Goal: Information Seeking & Learning: Learn about a topic

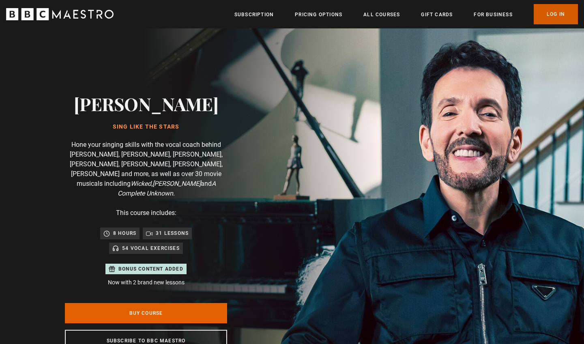
click at [552, 14] on link "Log In" at bounding box center [555, 14] width 44 height 20
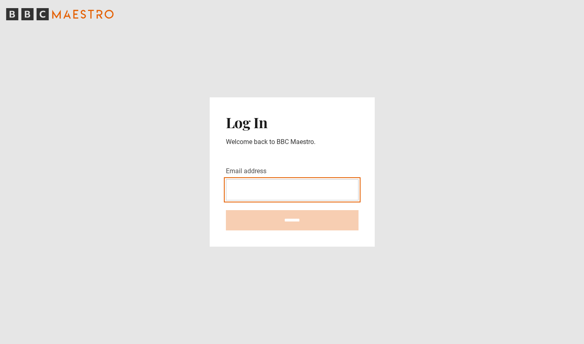
type input "**********"
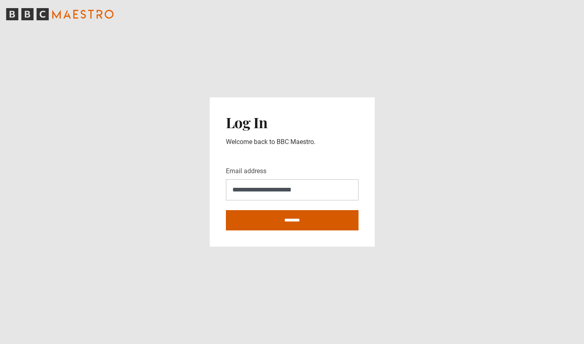
click at [312, 212] on input "********" at bounding box center [292, 220] width 133 height 20
type input "**********"
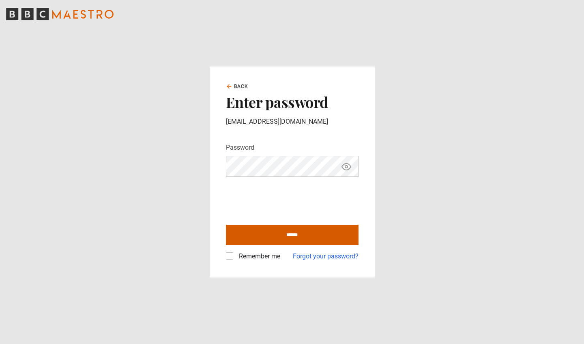
click at [321, 227] on input "******" at bounding box center [292, 235] width 133 height 20
type input "**********"
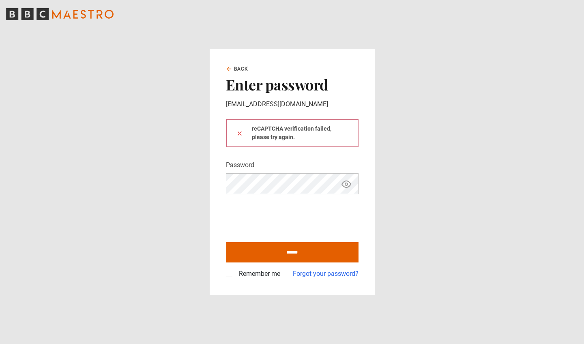
click at [360, 211] on div "Back Enter password [EMAIL_ADDRESS][DOMAIN_NAME] reCAPTCHA verification failed,…" at bounding box center [292, 172] width 165 height 246
click at [302, 252] on input "******" at bounding box center [292, 252] width 133 height 20
type input "**********"
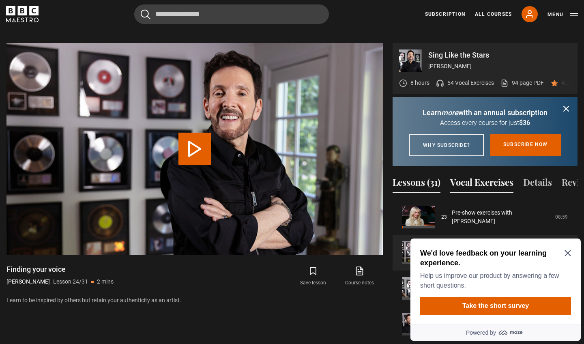
click at [480, 186] on button "Vocal Exercises" at bounding box center [481, 183] width 63 height 17
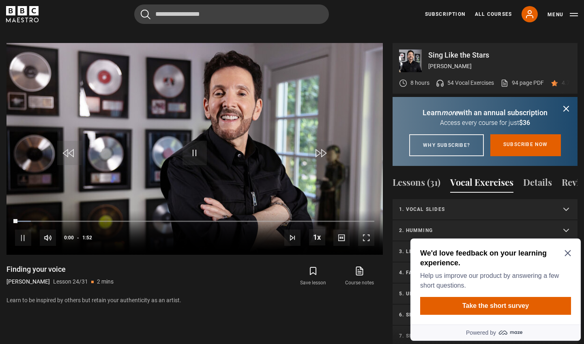
click at [570, 254] on icon "Close Maze Prompt" at bounding box center [567, 253] width 6 height 6
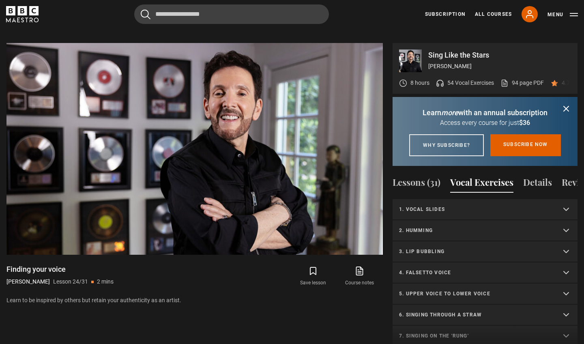
click at [484, 208] on p "1. Vocal slides" at bounding box center [475, 208] width 152 height 7
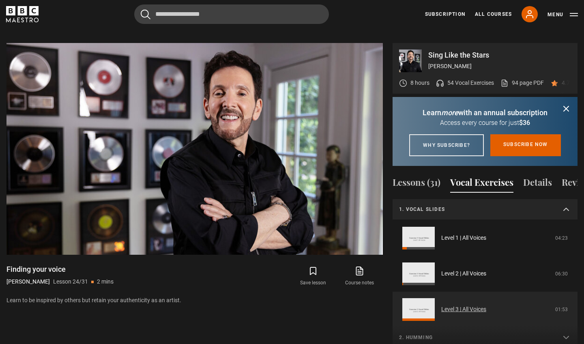
click at [453, 305] on link "Level 3 | All Voices" at bounding box center [463, 309] width 45 height 9
click at [449, 311] on link "Level 3 | All Voices" at bounding box center [463, 309] width 45 height 9
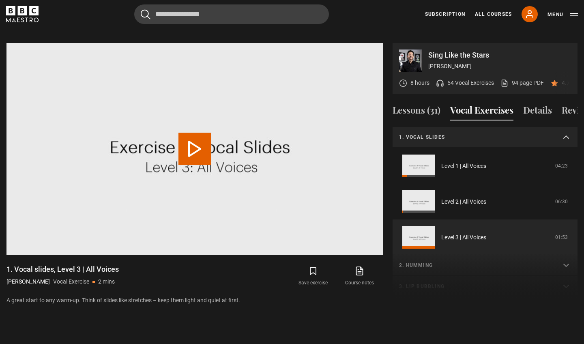
scroll to position [57, 0]
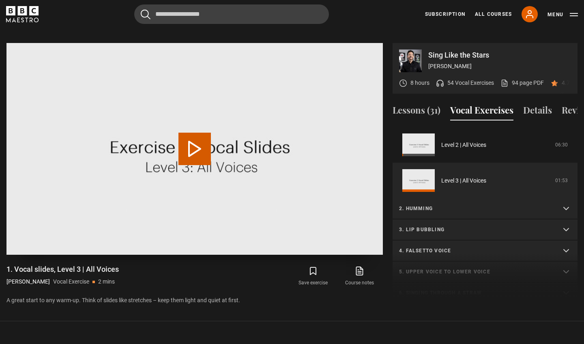
click at [200, 139] on video-js "Video Player is loading. Play Video 10s Skip Back 10 seconds 10s Skip Forward 1…" at bounding box center [194, 149] width 376 height 212
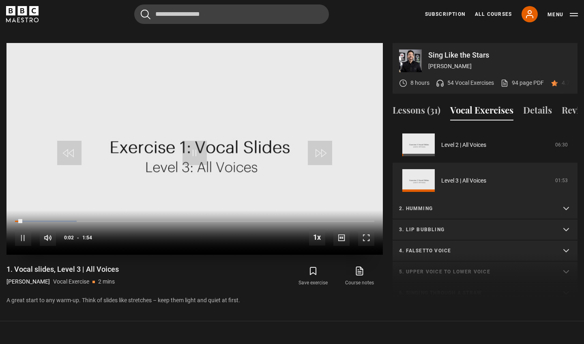
click at [365, 229] on span "Video Player" at bounding box center [366, 237] width 16 height 16
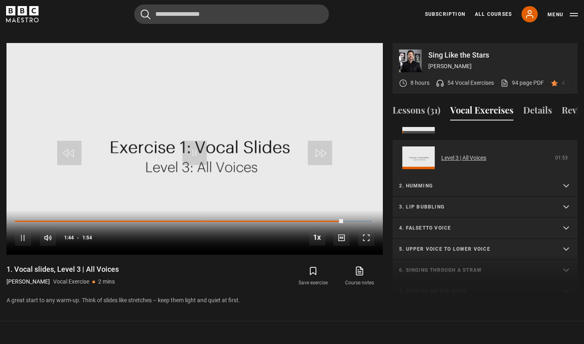
scroll to position [77, 0]
click at [410, 184] on p "2. Humming" at bounding box center [475, 187] width 152 height 7
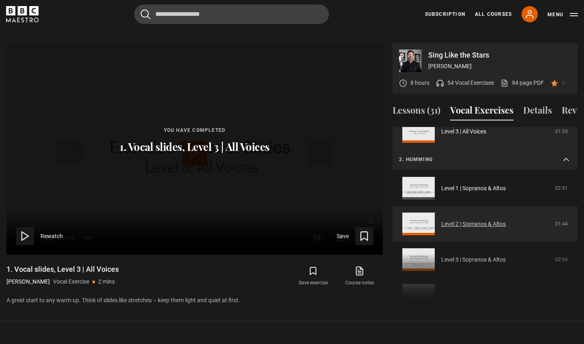
scroll to position [107, 0]
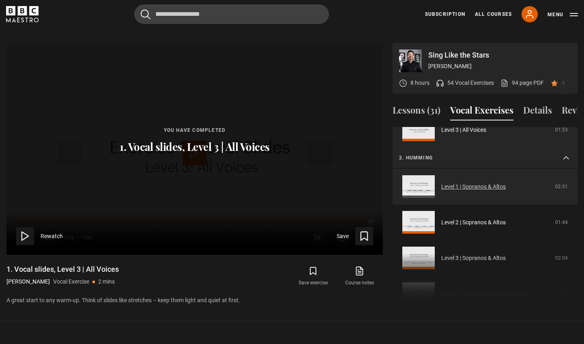
click at [457, 182] on link "Level 1 | Sopranos & Altos" at bounding box center [473, 186] width 64 height 9
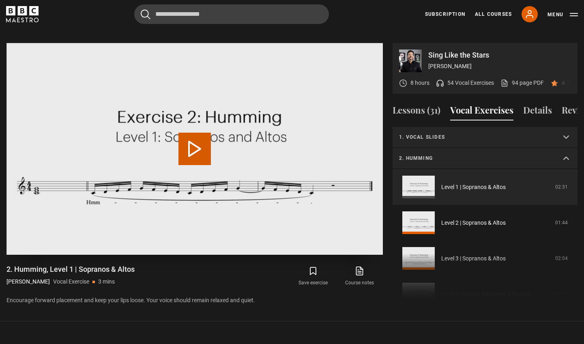
scroll to position [6, 0]
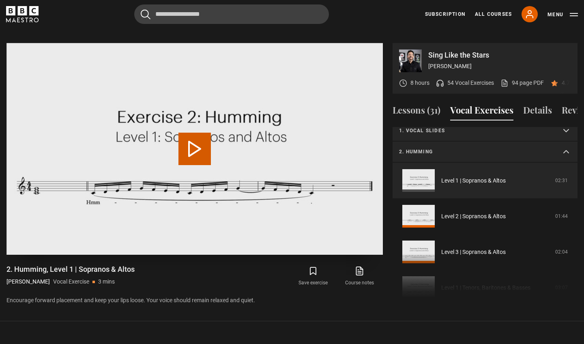
click at [193, 120] on video "Video Player" at bounding box center [194, 149] width 376 height 212
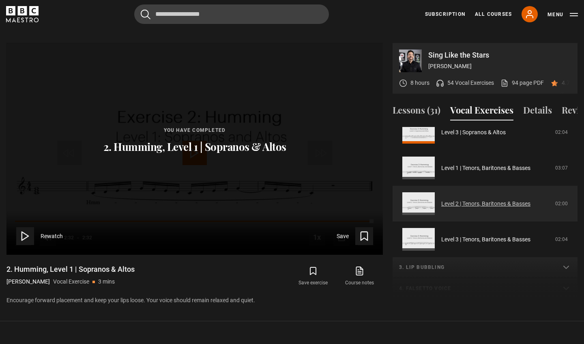
scroll to position [127, 0]
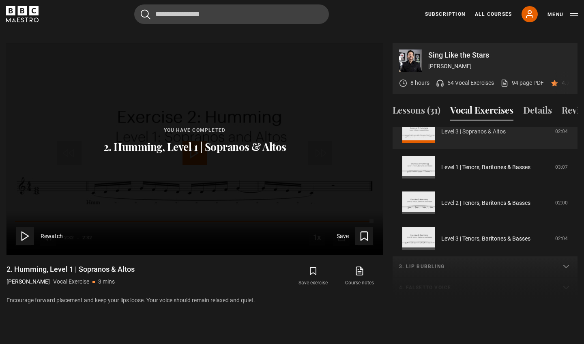
click at [469, 127] on link "Level 3 | Sopranos & Altos" at bounding box center [473, 131] width 64 height 9
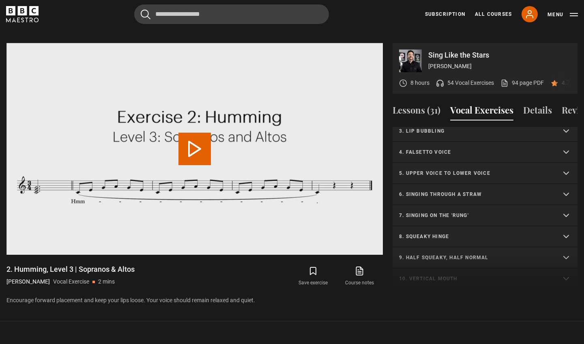
scroll to position [259, 0]
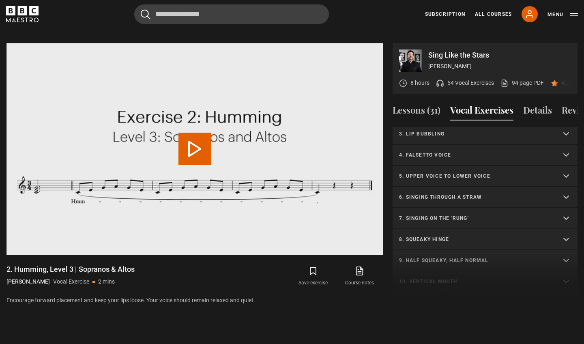
click at [456, 151] on p "4. Falsetto voice" at bounding box center [475, 154] width 152 height 7
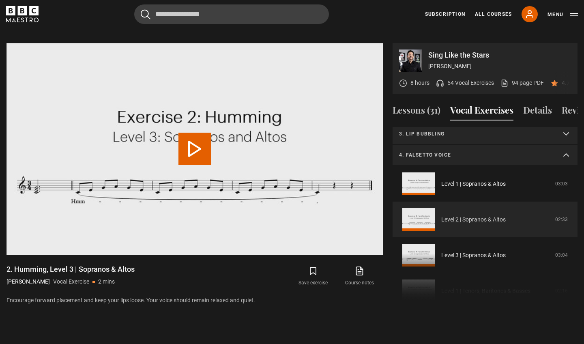
click at [441, 216] on link "Level 2 | Sopranos & Altos" at bounding box center [473, 219] width 64 height 9
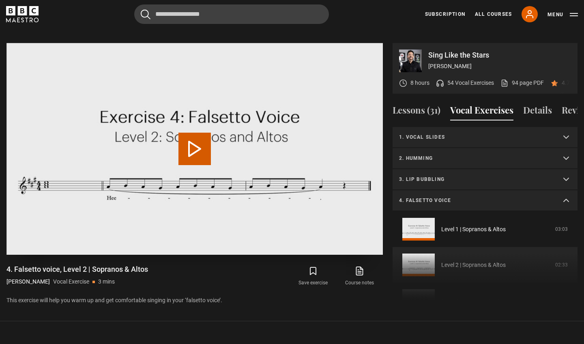
scroll to position [84, 0]
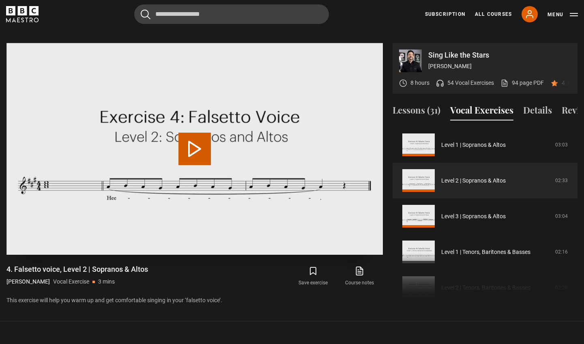
click at [199, 139] on button "Play Video" at bounding box center [194, 149] width 32 height 32
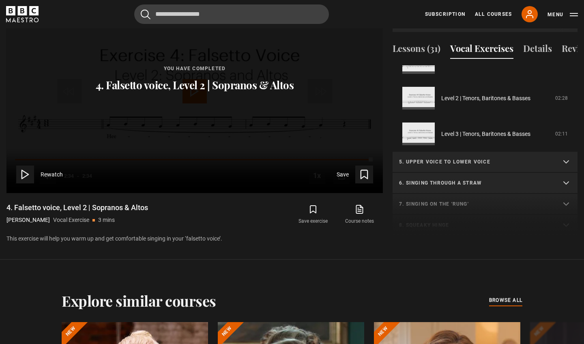
scroll to position [233, 0]
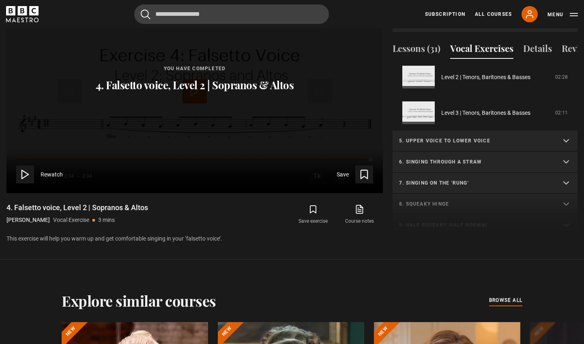
click at [481, 137] on p "5. Upper voice to lower voice" at bounding box center [475, 140] width 152 height 7
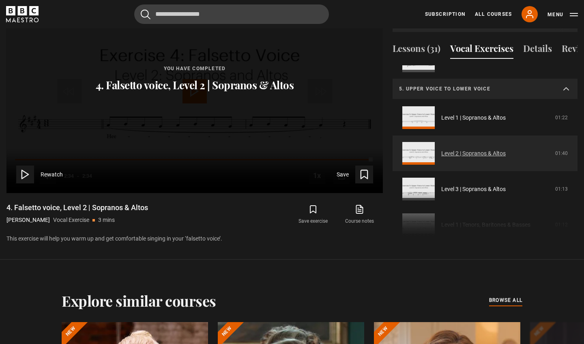
scroll to position [287, 0]
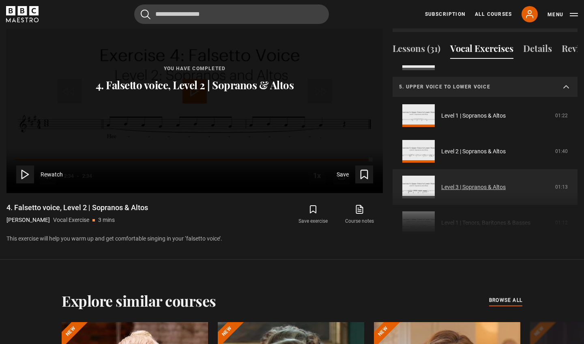
click at [475, 183] on link "Level 3 | Sopranos & Altos" at bounding box center [473, 187] width 64 height 9
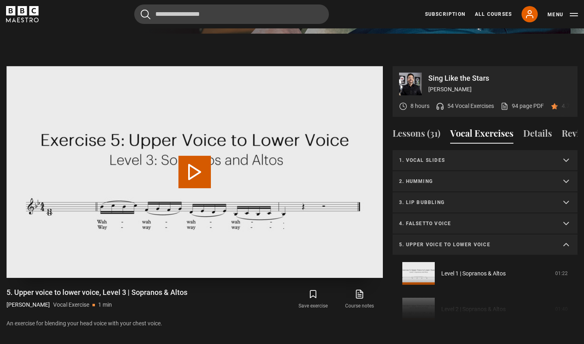
scroll to position [141, 0]
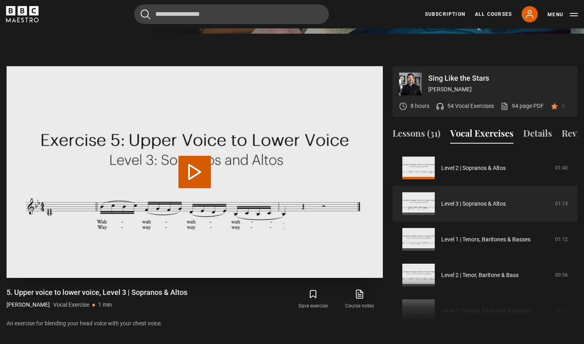
click at [189, 162] on button "Play Video" at bounding box center [194, 172] width 32 height 32
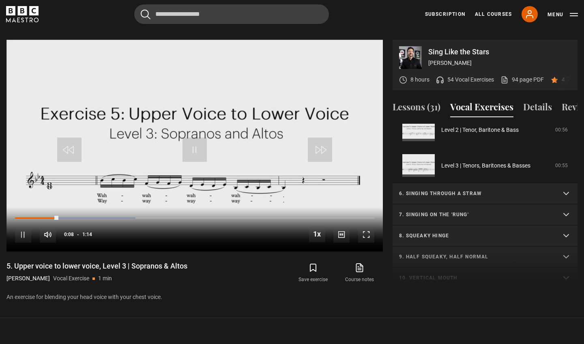
scroll to position [260, 0]
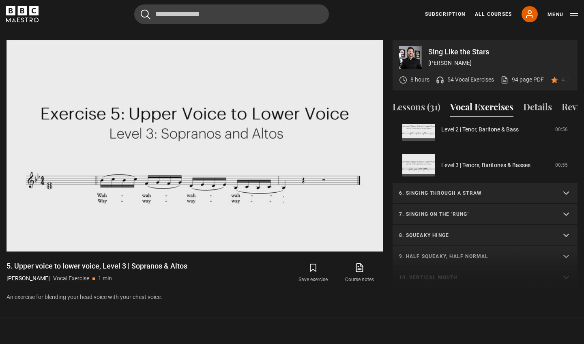
click at [443, 210] on p "7. Singing on the 'rung'" at bounding box center [475, 213] width 152 height 7
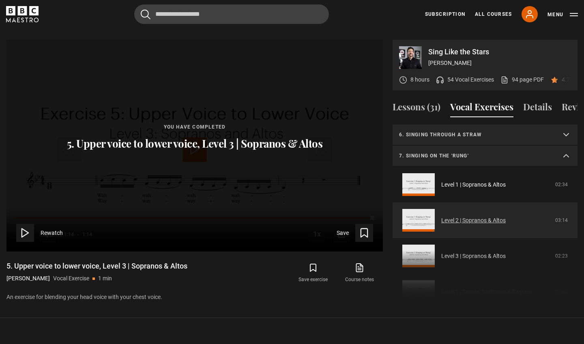
scroll to position [324, 0]
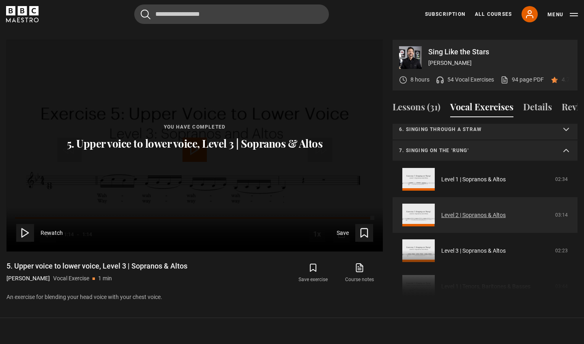
click at [450, 211] on link "Level 2 | Sopranos & Altos" at bounding box center [473, 215] width 64 height 9
click at [449, 211] on link "Level 2 | Sopranos & Altos" at bounding box center [473, 215] width 64 height 9
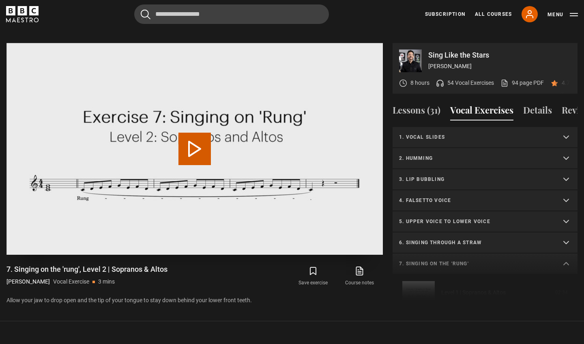
scroll to position [148, 0]
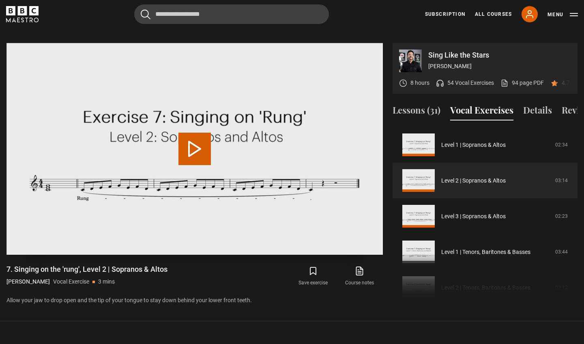
click at [197, 148] on button "Play Video" at bounding box center [194, 149] width 32 height 32
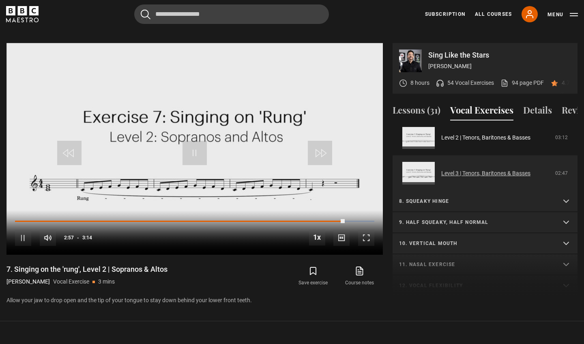
scroll to position [302, 0]
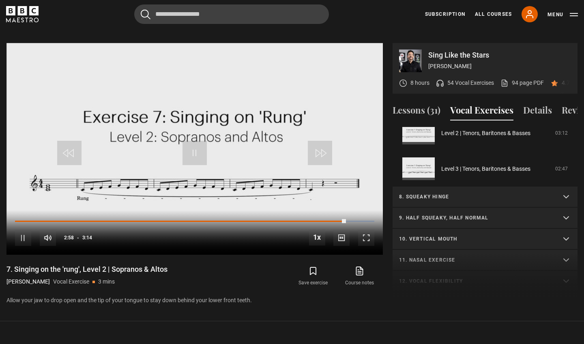
click at [445, 186] on summary "8. Squeaky hinge" at bounding box center [484, 196] width 185 height 21
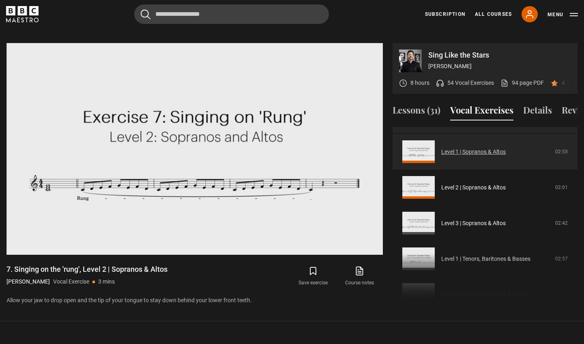
scroll to position [377, 0]
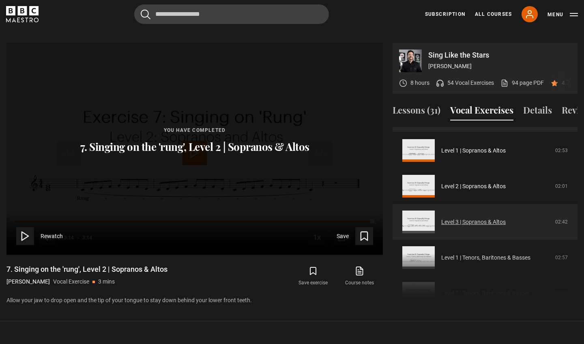
click at [490, 218] on link "Level 3 | Sopranos & Altos" at bounding box center [473, 222] width 64 height 9
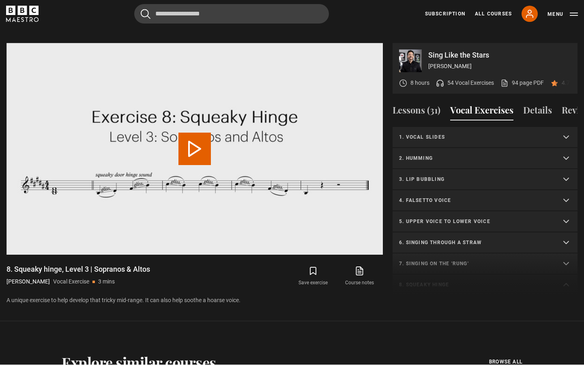
scroll to position [204, 0]
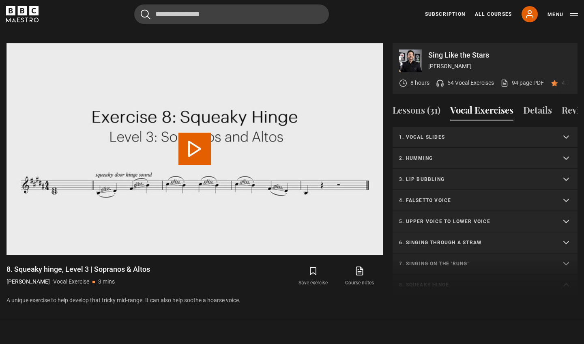
scroll to position [204, 0]
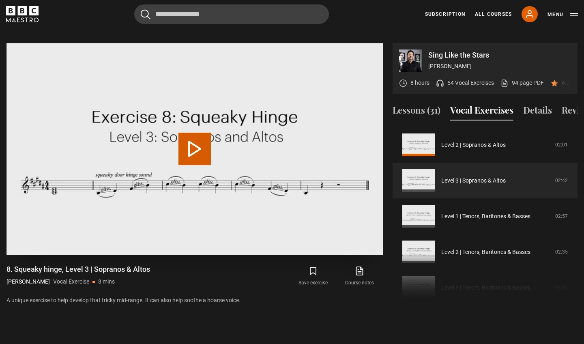
click at [181, 133] on button "Play Video" at bounding box center [194, 149] width 32 height 32
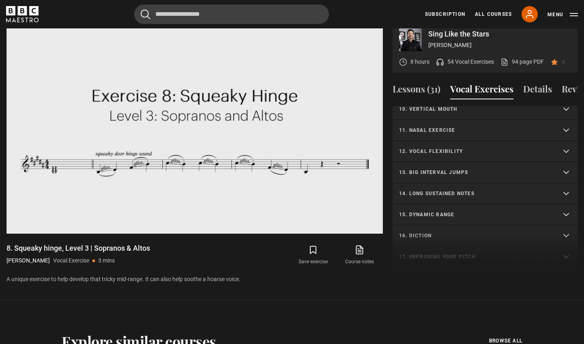
scroll to position [411, 0]
click at [469, 147] on p "12. Vocal flexibility" at bounding box center [475, 150] width 152 height 7
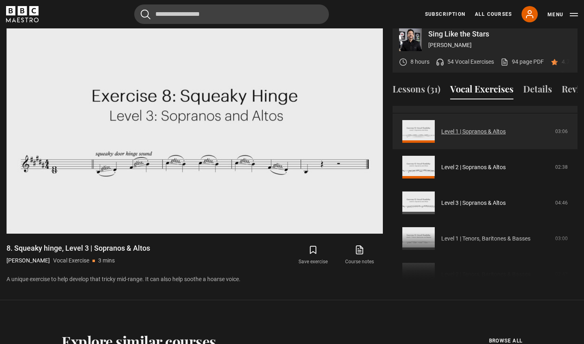
scroll to position [461, 0]
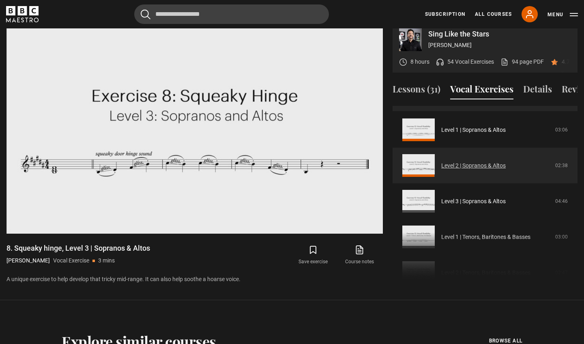
click at [471, 161] on link "Level 2 | Sopranos & Altos" at bounding box center [473, 165] width 64 height 9
click at [470, 161] on link "Level 2 | Sopranos & Altos" at bounding box center [473, 165] width 64 height 9
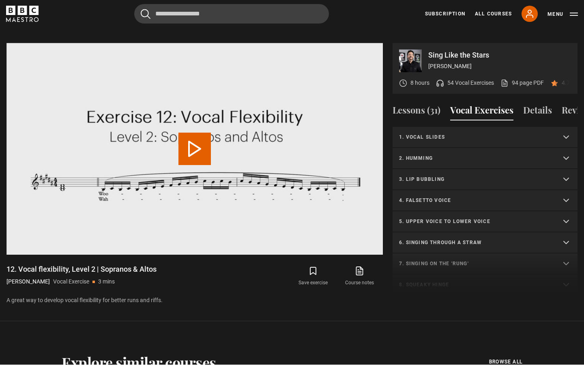
scroll to position [253, 0]
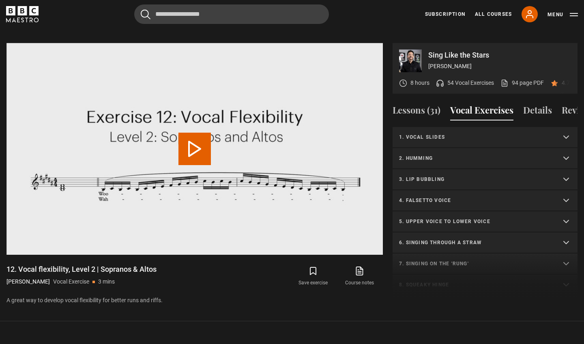
scroll to position [253, 0]
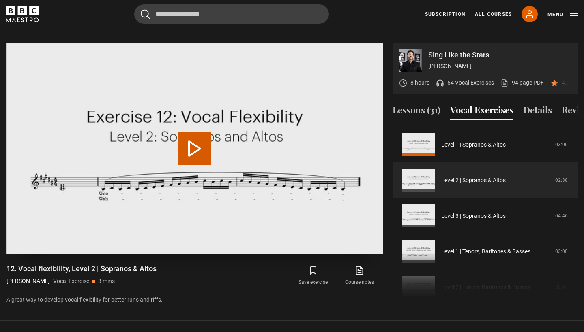
click at [193, 134] on button "Play Video" at bounding box center [194, 149] width 32 height 32
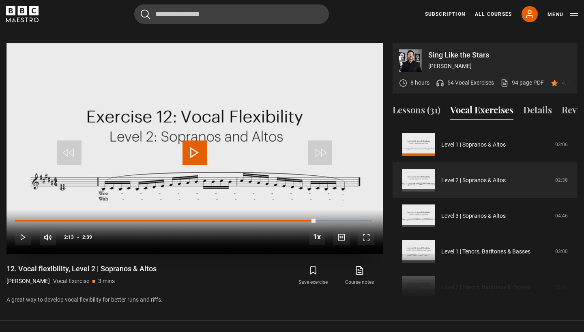
click at [202, 141] on span "Video Player" at bounding box center [194, 153] width 24 height 24
